Goal: Transaction & Acquisition: Purchase product/service

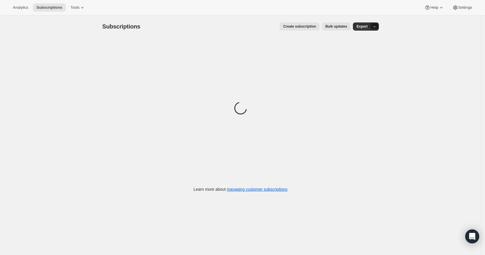
click at [377, 26] on icon "button" at bounding box center [375, 27] width 4 height 4
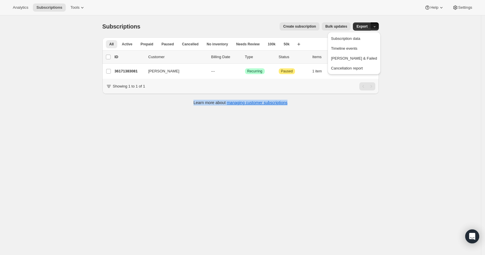
drag, startPoint x: 417, startPoint y: 91, endPoint x: 391, endPoint y: 110, distance: 31.4
click at [391, 110] on div "Subscriptions. This page is ready Subscriptions Create subscription Bulk update…" at bounding box center [240, 142] width 481 height 255
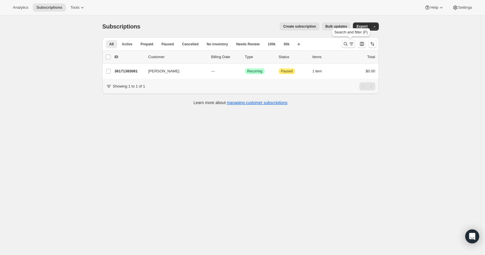
click at [349, 42] on icon "Search and filter results" at bounding box center [346, 44] width 6 height 6
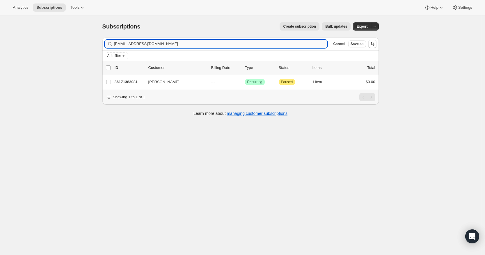
click at [237, 46] on input "[EMAIL_ADDRESS][DOMAIN_NAME]" at bounding box center [221, 44] width 214 height 8
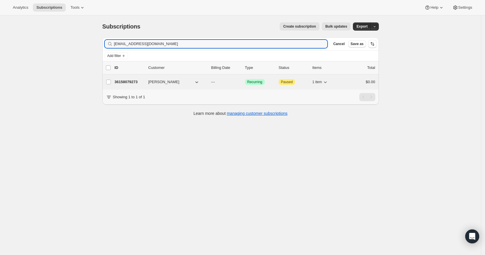
type input "[EMAIL_ADDRESS][DOMAIN_NAME]"
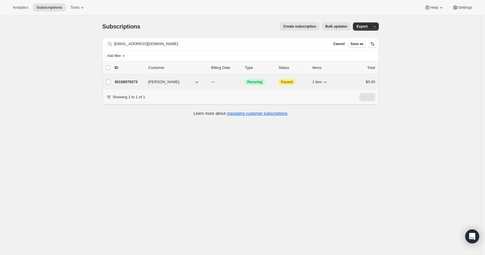
click at [135, 83] on p "36158079273" at bounding box center [129, 82] width 29 height 6
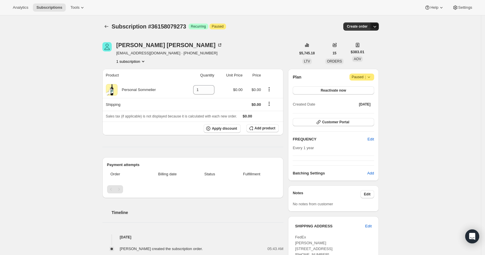
click at [378, 28] on icon "button" at bounding box center [375, 27] width 6 height 6
click at [367, 45] on button "Create custom one-time order" at bounding box center [348, 48] width 61 height 9
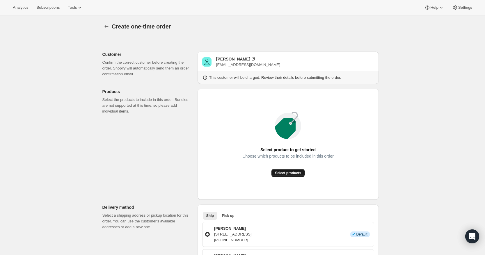
click at [289, 174] on span "Select products" at bounding box center [288, 173] width 26 height 5
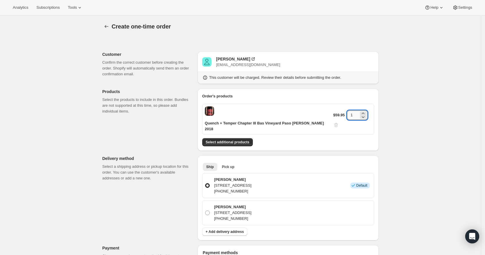
click at [350, 112] on input "1" at bounding box center [353, 115] width 12 height 9
type input "3"
click at [417, 120] on div "Create one-time order. This page is ready Create one-time order Customer Confir…" at bounding box center [240, 241] width 481 height 453
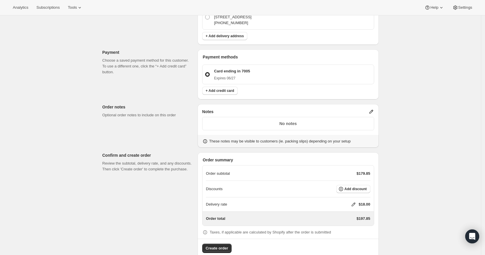
scroll to position [192, 0]
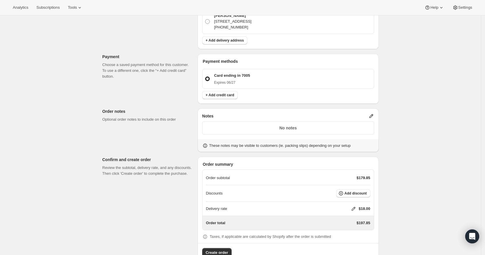
click at [373, 113] on icon at bounding box center [371, 116] width 6 height 6
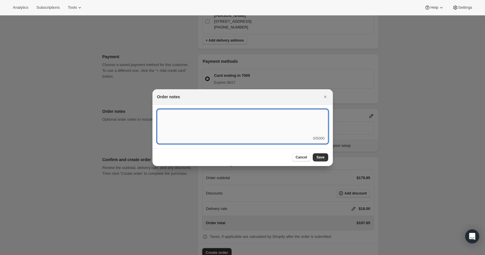
click at [279, 127] on textarea ":r3v:" at bounding box center [242, 122] width 171 height 26
type textarea "Weather HOLD"
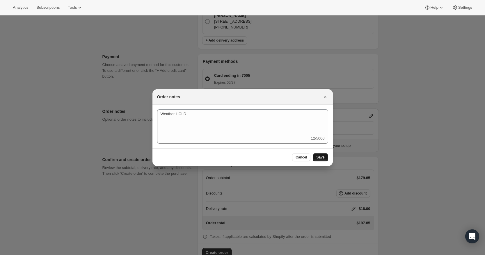
click at [323, 157] on span "Save" at bounding box center [320, 157] width 8 height 5
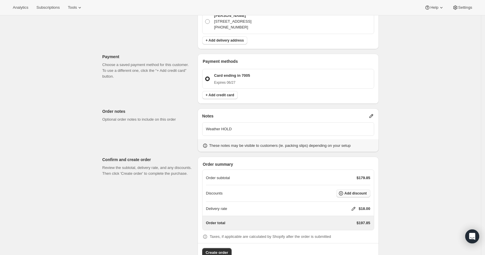
click at [364, 191] on span "Add discount" at bounding box center [356, 193] width 22 height 5
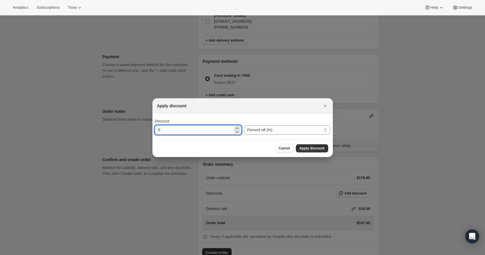
click at [213, 129] on input "0" at bounding box center [194, 129] width 78 height 9
type input "34"
click at [311, 148] on span "Apply discount" at bounding box center [312, 148] width 25 height 5
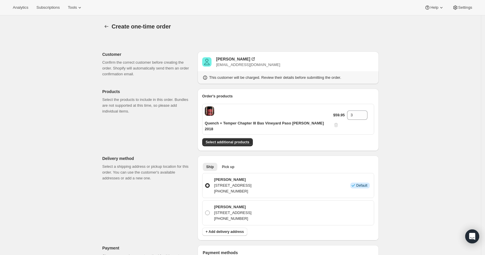
scroll to position [189, 0]
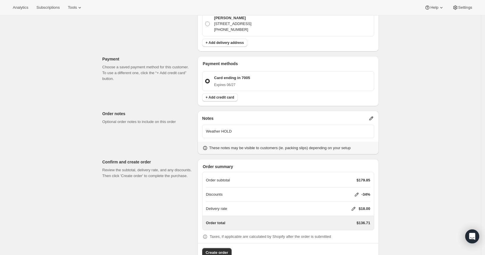
click at [355, 206] on icon at bounding box center [354, 209] width 6 height 6
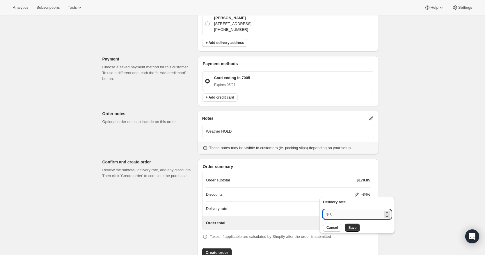
click at [337, 216] on input "0" at bounding box center [356, 214] width 52 height 9
type input "0"
click at [351, 229] on span "Save" at bounding box center [352, 228] width 8 height 5
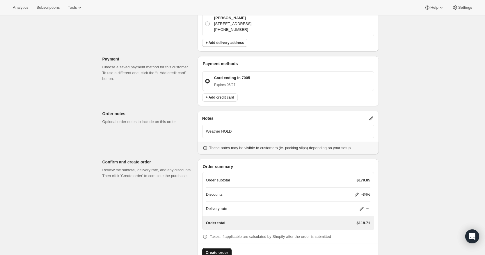
click at [219, 250] on span "Create order" at bounding box center [217, 253] width 22 height 6
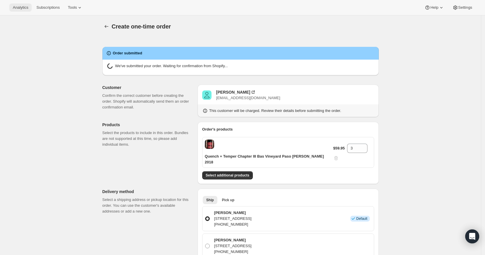
radio input "true"
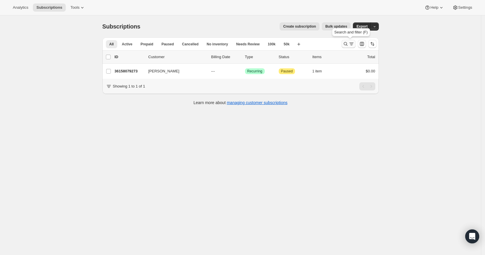
click at [347, 43] on icon "Search and filter results" at bounding box center [346, 44] width 6 height 6
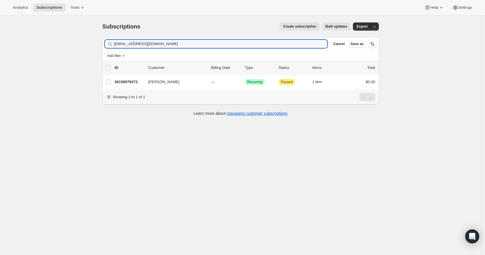
click at [345, 43] on span "Cancel" at bounding box center [338, 44] width 11 height 5
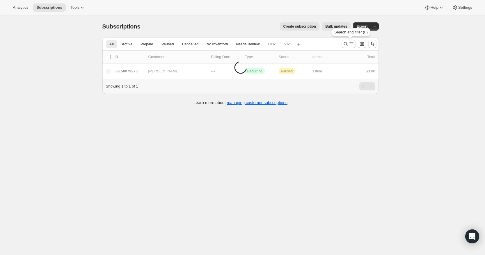
click at [347, 43] on icon "Search and filter results" at bounding box center [346, 44] width 6 height 6
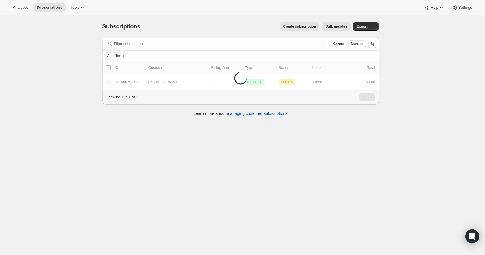
click at [345, 43] on span "Cancel" at bounding box center [338, 44] width 11 height 5
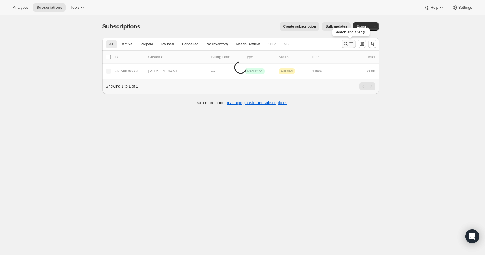
click at [348, 43] on icon "Search and filter results" at bounding box center [346, 44] width 6 height 6
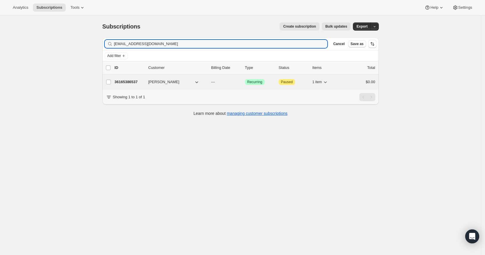
type input "jeremyinthebigd@outlook.com"
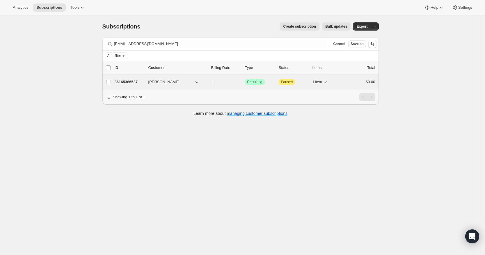
click at [136, 78] on div "36165386537 Jeremy Cooper --- Success Recurring Attention Paused 1 item $0.00" at bounding box center [245, 82] width 261 height 8
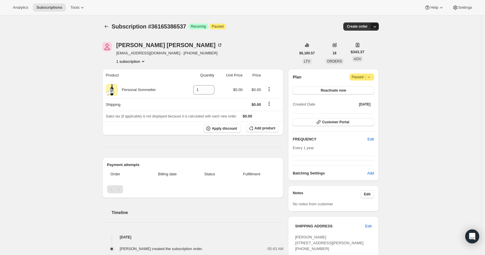
click at [378, 26] on icon "button" at bounding box center [375, 27] width 6 height 6
click at [371, 48] on span "Create custom one-time order" at bounding box center [352, 48] width 50 height 4
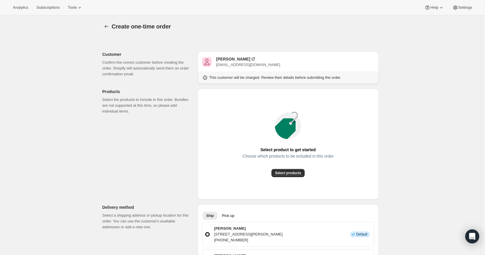
click at [286, 177] on div "Select product to get started Choose which products to be included in this orde…" at bounding box center [288, 144] width 172 height 102
click at [290, 173] on span "Select products" at bounding box center [288, 173] width 26 height 5
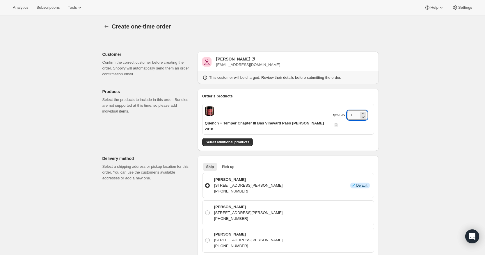
click at [352, 112] on input "1" at bounding box center [353, 115] width 12 height 9
type input "3"
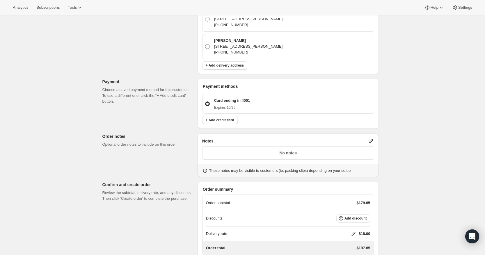
scroll to position [246, 0]
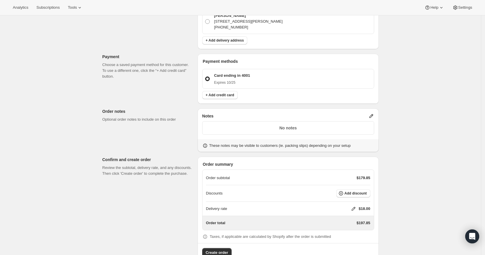
click at [354, 206] on icon at bounding box center [354, 209] width 6 height 6
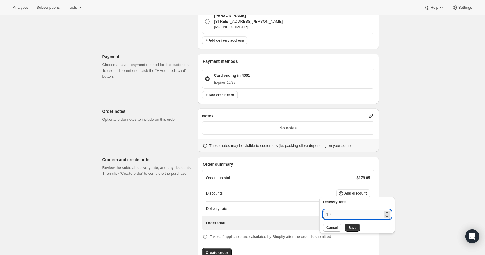
click at [346, 215] on input "0" at bounding box center [356, 214] width 52 height 9
type input "0"
click at [350, 227] on span "Save" at bounding box center [352, 228] width 8 height 5
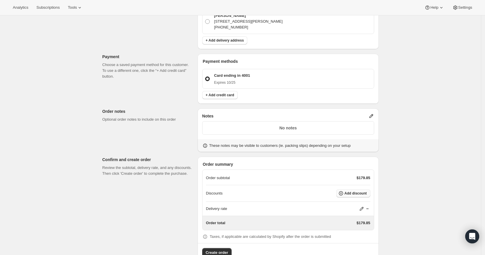
click at [355, 191] on span "Add discount" at bounding box center [356, 193] width 22 height 5
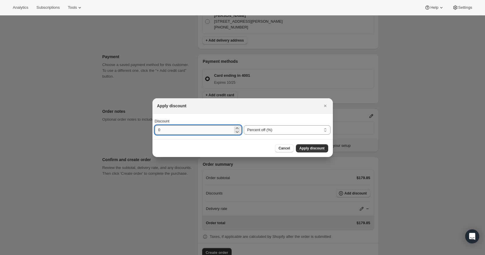
click at [178, 132] on input "0" at bounding box center [194, 129] width 78 height 9
type input "34"
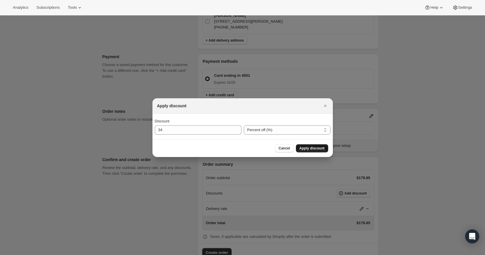
click at [314, 148] on span "Apply discount" at bounding box center [312, 148] width 25 height 5
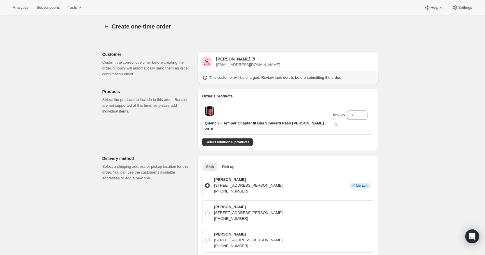
scroll to position [244, 0]
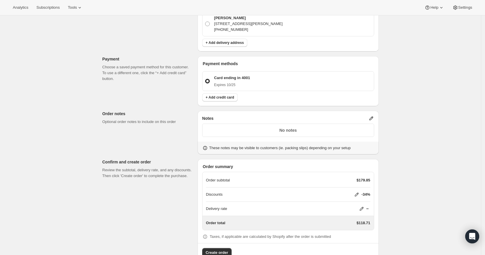
click at [370, 116] on icon at bounding box center [371, 119] width 6 height 6
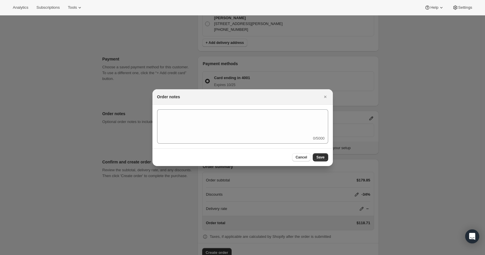
click at [287, 137] on div "0/5000" at bounding box center [242, 126] width 171 height 34
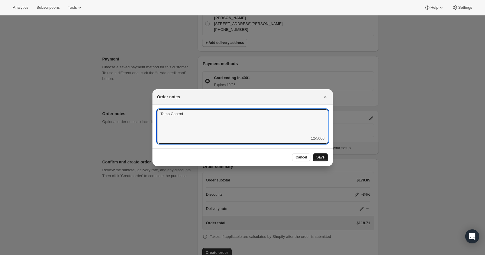
type textarea "Temp Control"
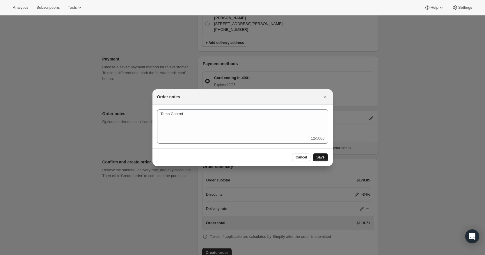
click at [323, 158] on span "Save" at bounding box center [320, 157] width 8 height 5
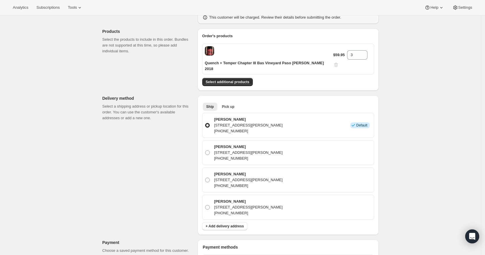
scroll to position [0, 0]
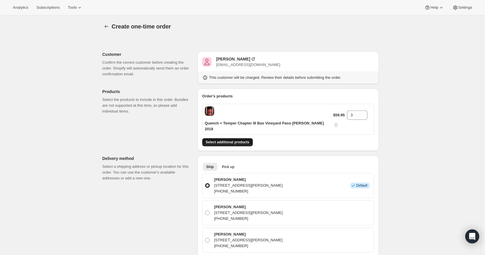
click at [225, 138] on button "Select additional products" at bounding box center [227, 142] width 51 height 8
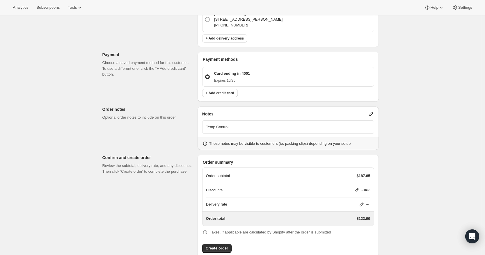
scroll to position [262, 0]
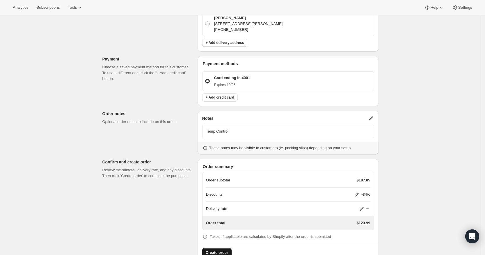
click at [218, 250] on span "Create order" at bounding box center [217, 253] width 22 height 6
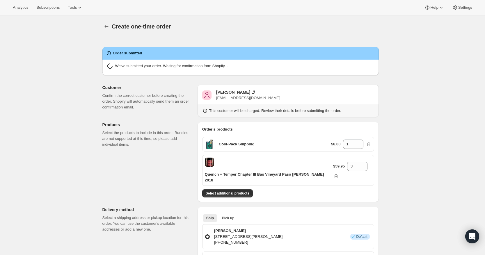
radio input "true"
